Goal: Task Accomplishment & Management: Use online tool/utility

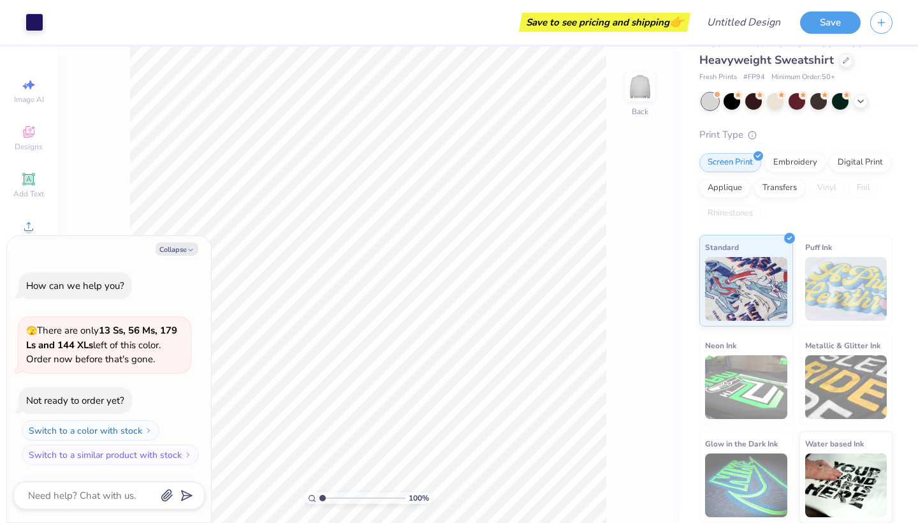
scroll to position [27, 0]
type textarea "x"
type input "2.54"
click at [182, 257] on div "Collapse How can we help you? 🫣 There are only 13 Ss, 56 Ms, 179 Ls and 144 XLs…" at bounding box center [109, 379] width 204 height 287
click at [196, 251] on button "Collapse" at bounding box center [177, 248] width 43 height 13
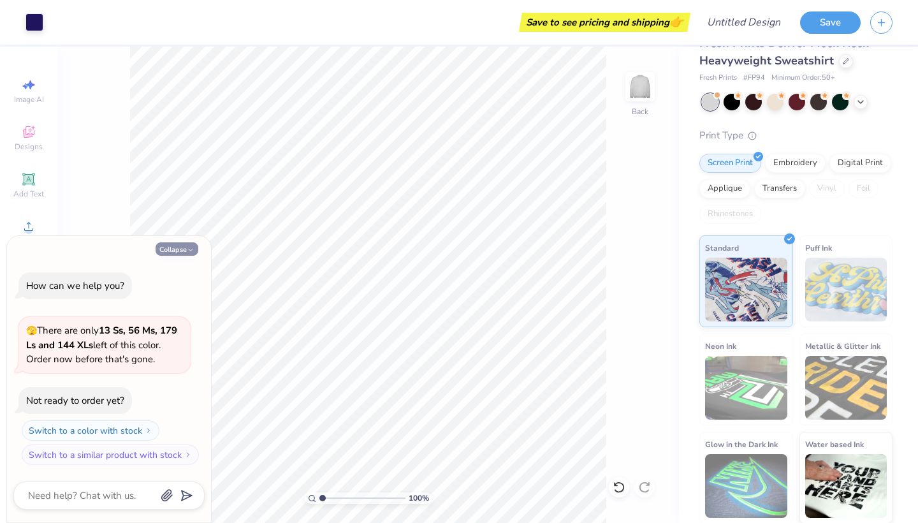
type textarea "x"
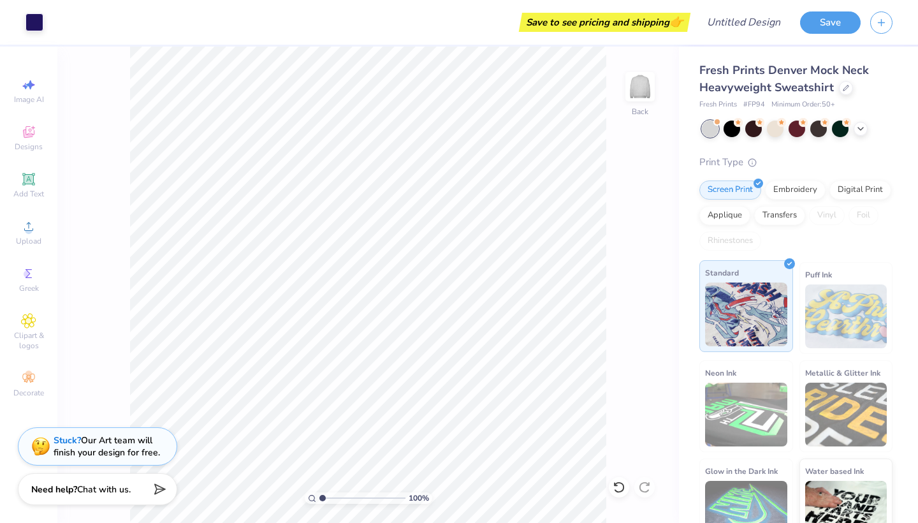
scroll to position [0, 0]
click at [801, 187] on div "Embroidery" at bounding box center [795, 188] width 61 height 19
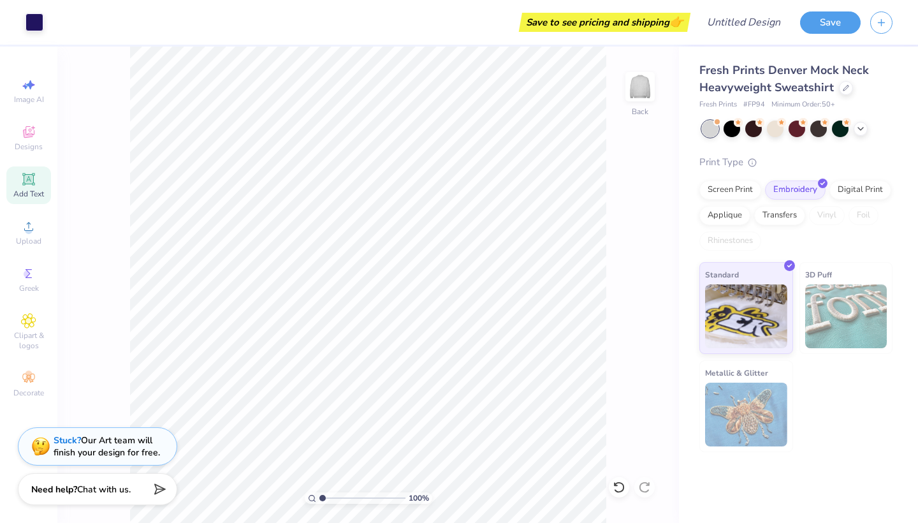
click at [26, 180] on icon at bounding box center [29, 179] width 10 height 10
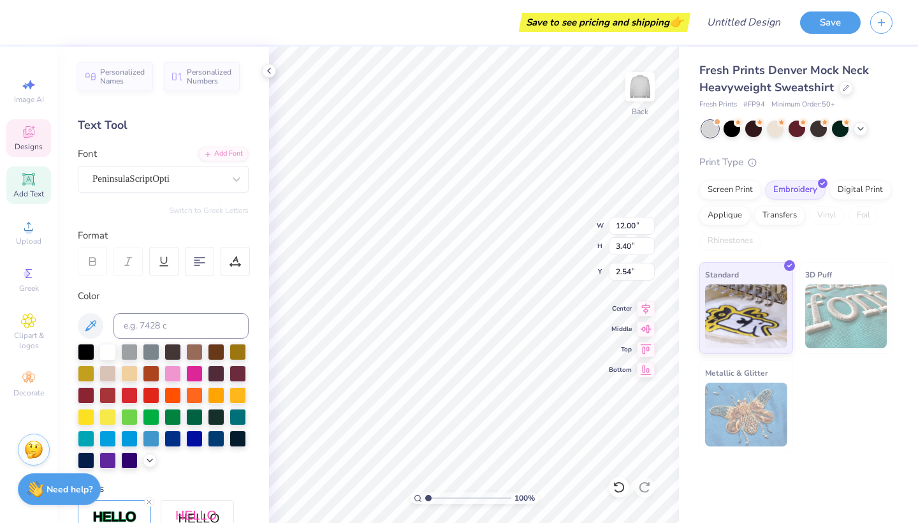
type textarea "G"
type textarea "Alpha Phi"
type input "9.17"
type input "3.87"
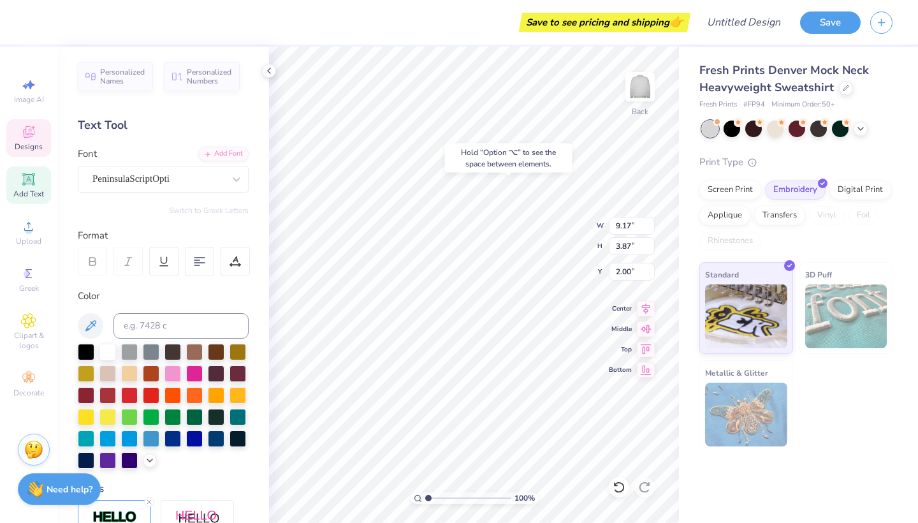
type input "2.08"
click at [32, 180] on icon at bounding box center [29, 179] width 10 height 10
click at [209, 172] on div "Super Dream" at bounding box center [158, 179] width 134 height 20
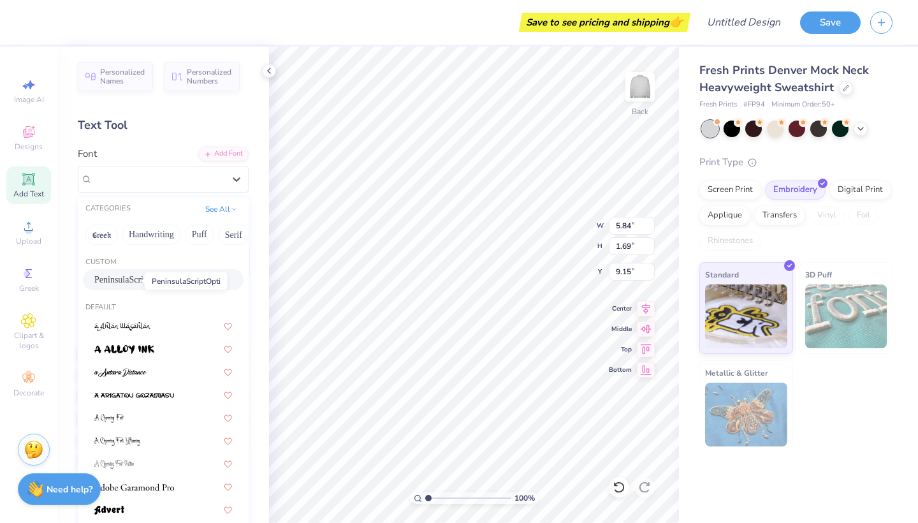
click at [128, 280] on span "PeninsulaScriptOpti" at bounding box center [130, 279] width 72 height 13
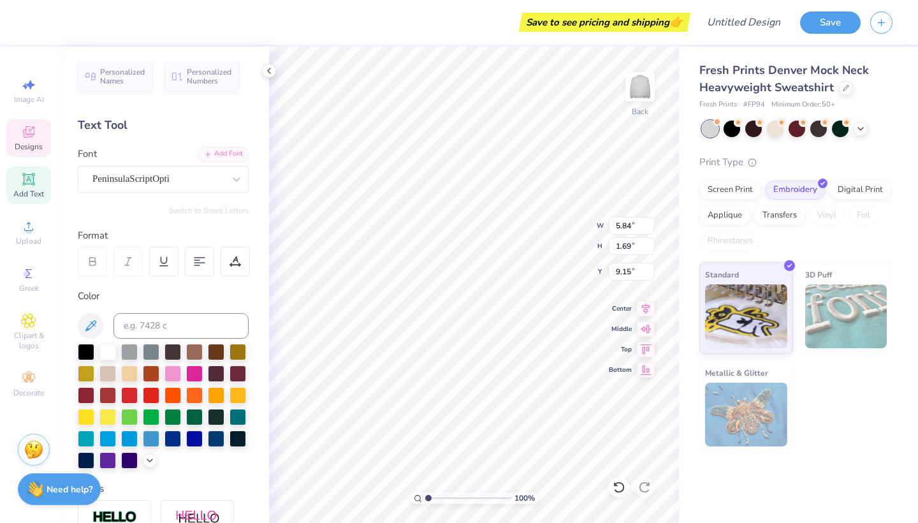
type input "9.17"
type input "3.87"
type input "2.08"
type input "5.75"
type input "1.64"
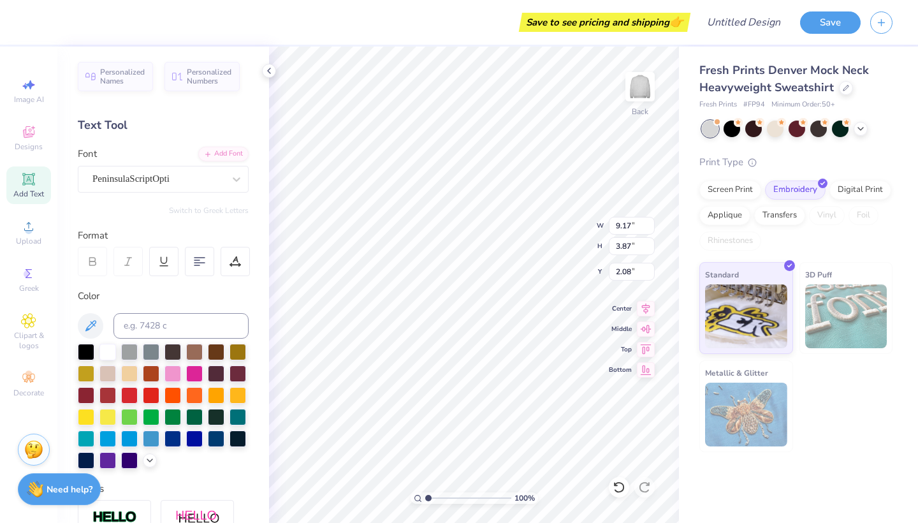
type input "9.18"
click at [131, 457] on div at bounding box center [129, 459] width 17 height 17
type textarea "T"
type textarea "A"
type input "1.22"
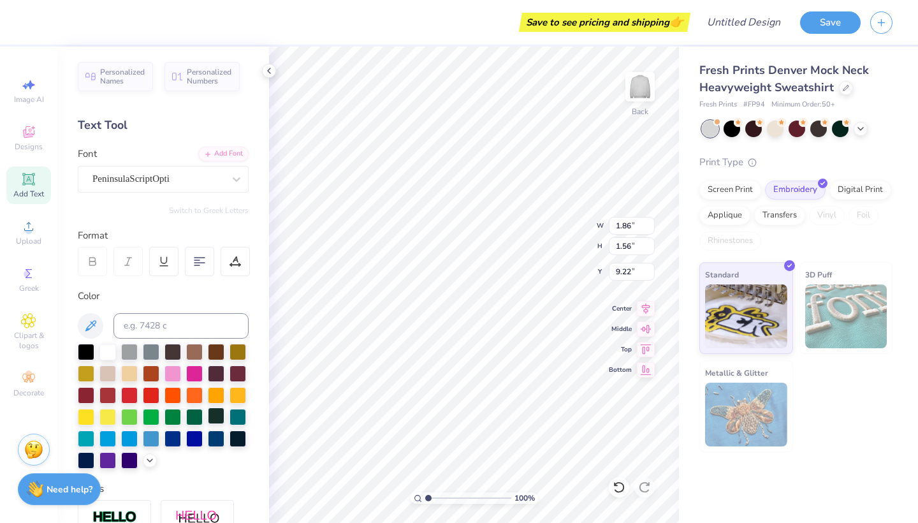
type input "1.02"
type input "6.03"
click at [30, 186] on icon at bounding box center [28, 179] width 15 height 15
click at [201, 179] on div "Super Dream" at bounding box center [158, 179] width 134 height 20
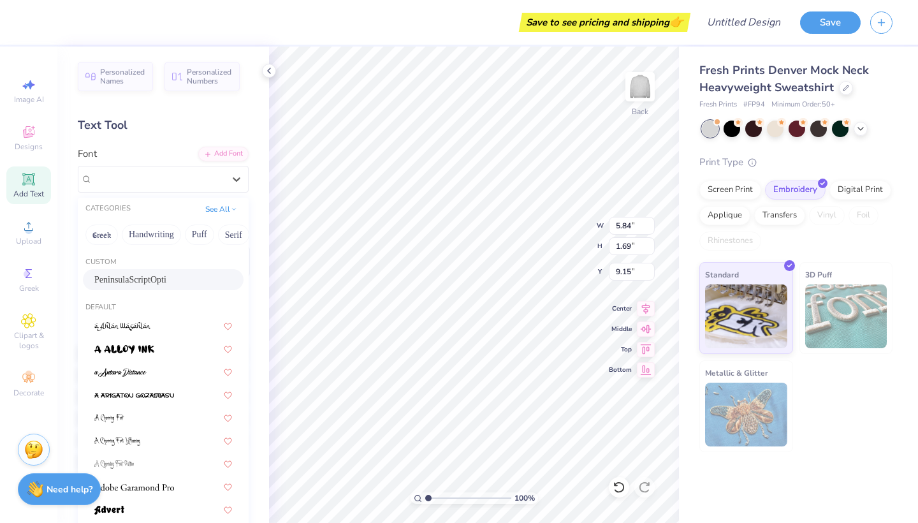
click at [133, 275] on span "PeninsulaScriptOpti" at bounding box center [130, 279] width 72 height 13
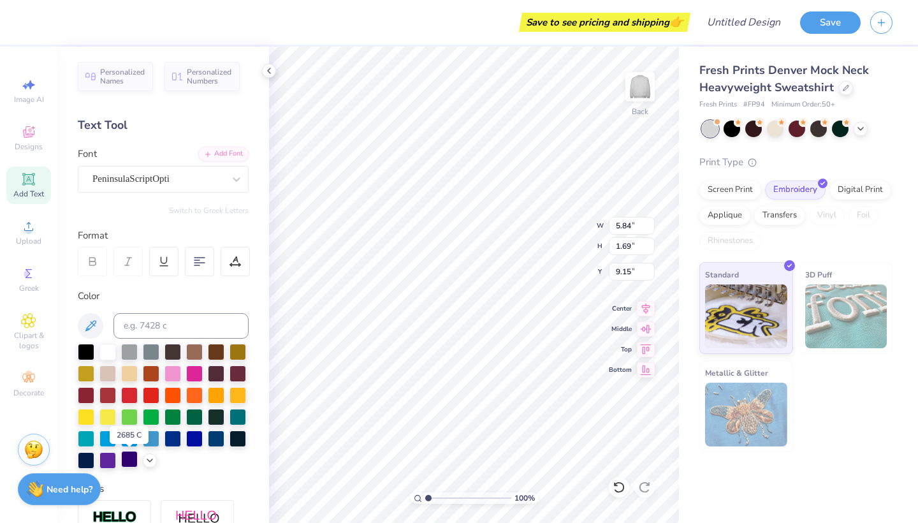
click at [126, 460] on div at bounding box center [129, 459] width 17 height 17
type textarea "T"
paste textarea
